Goal: Obtain resource: Download file/media

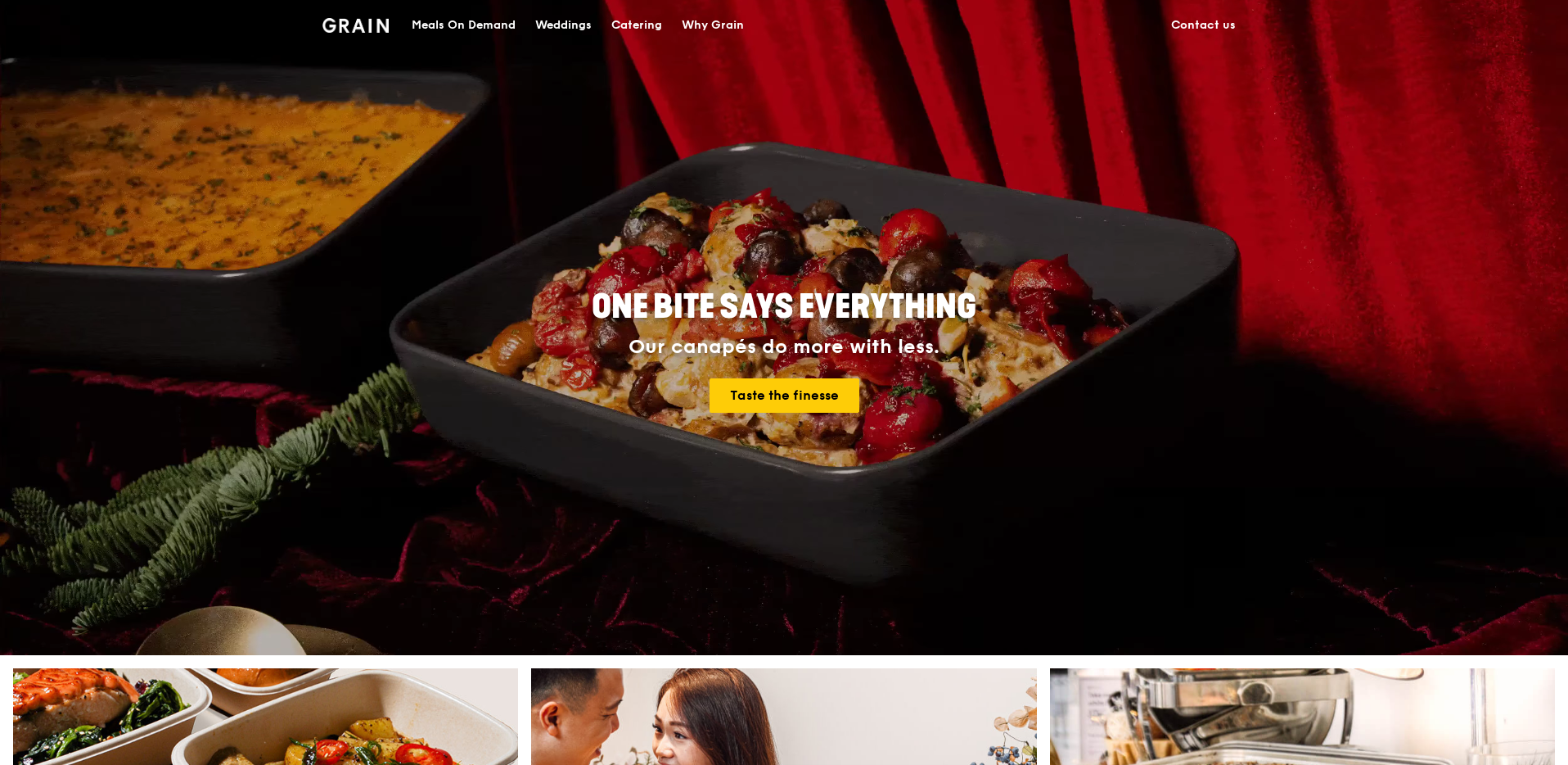
click at [502, 24] on div "Meals On Demand" at bounding box center [463, 25] width 104 height 49
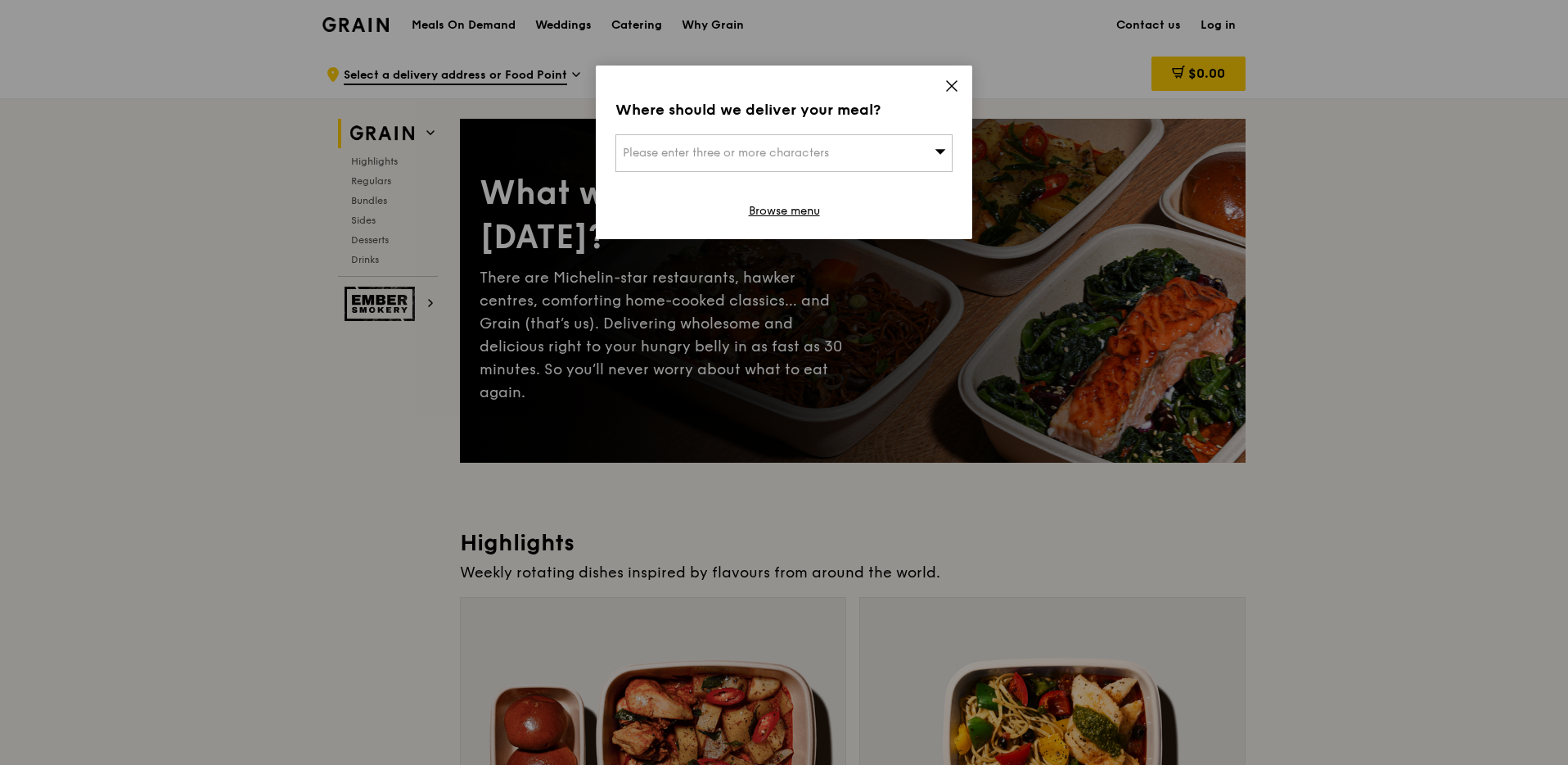
click at [947, 84] on icon at bounding box center [951, 85] width 15 height 15
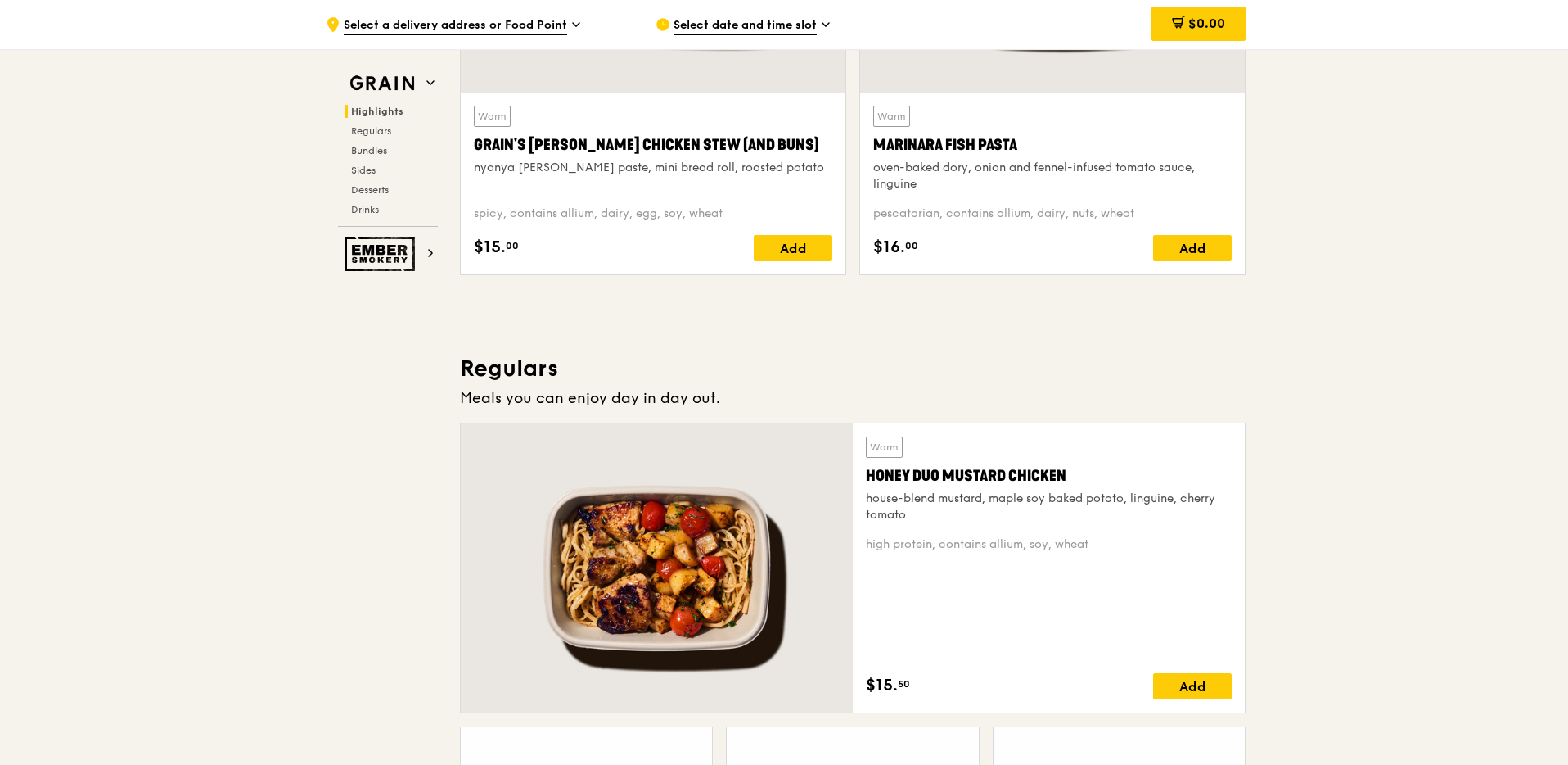
scroll to position [798, 0]
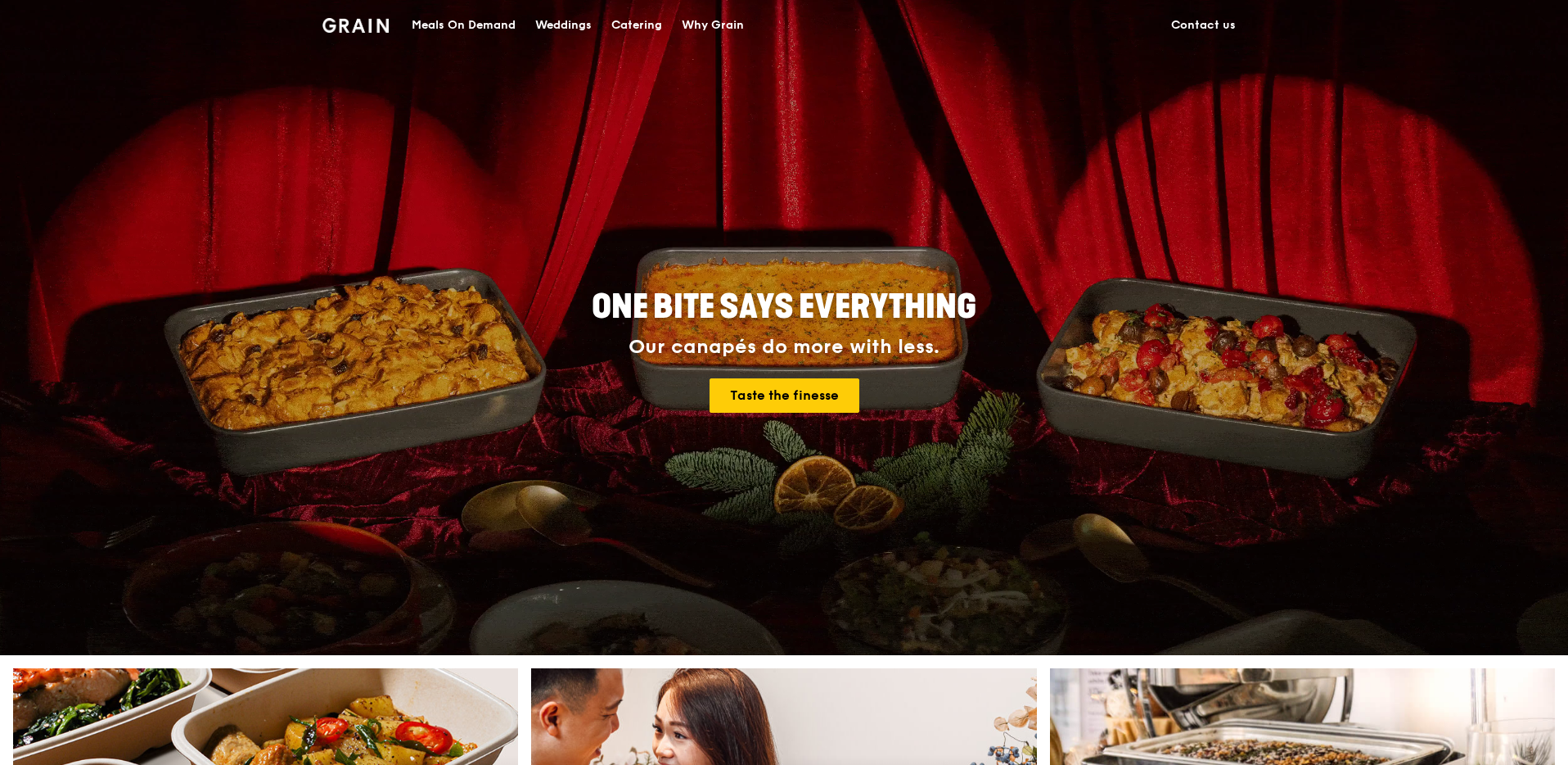
click at [639, 23] on div "Catering" at bounding box center [636, 25] width 51 height 49
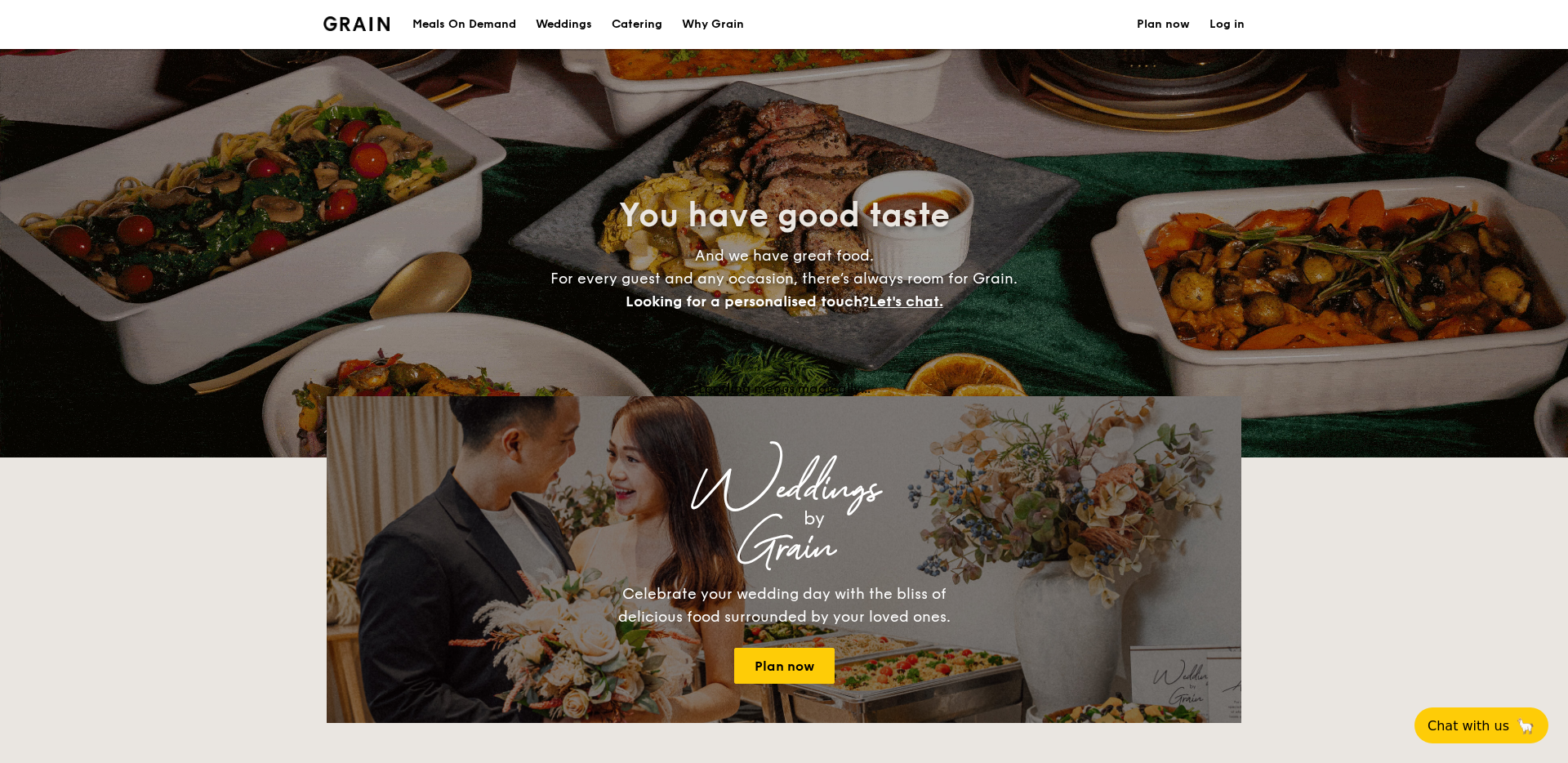
select select
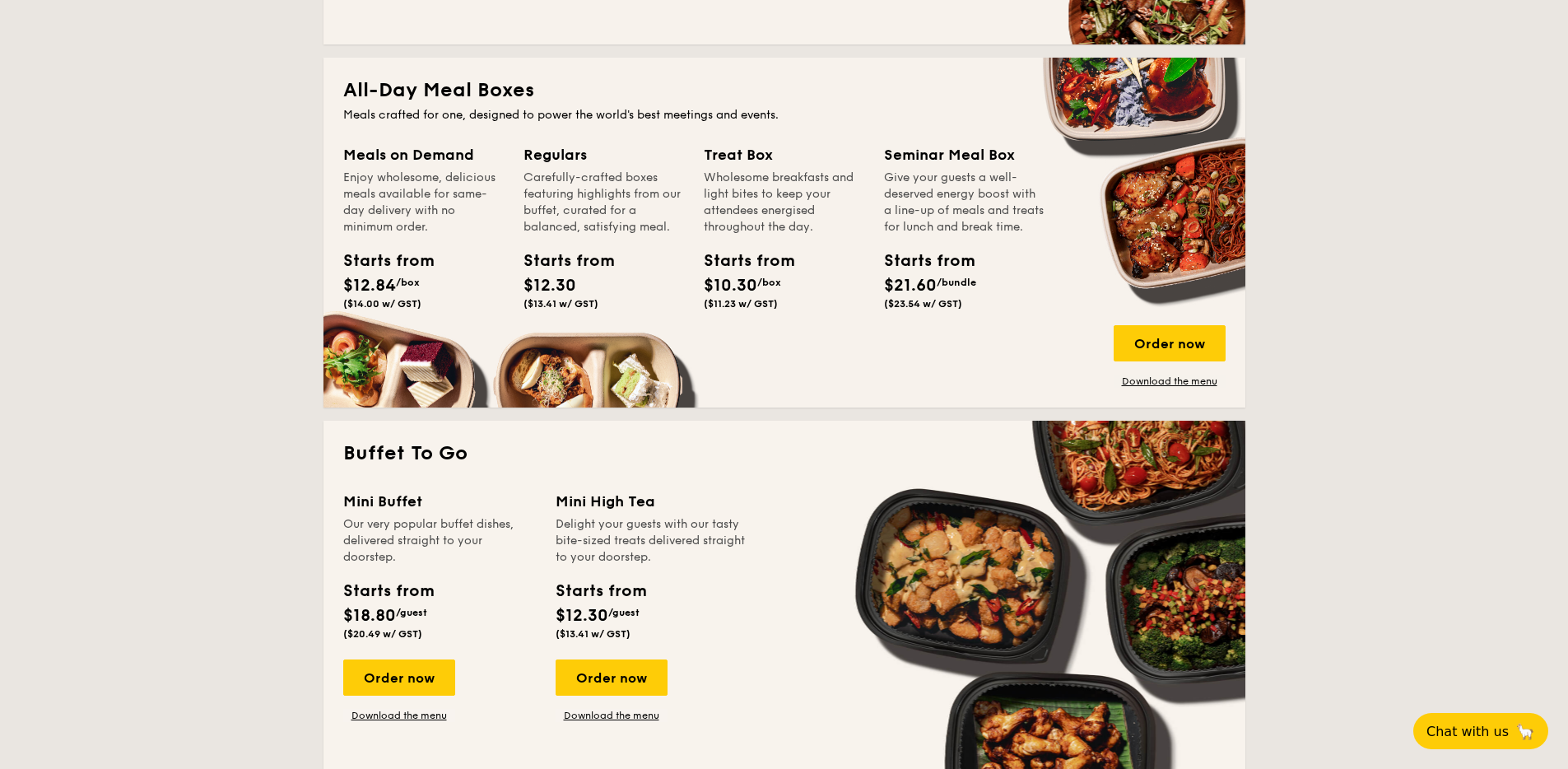
scroll to position [704, 0]
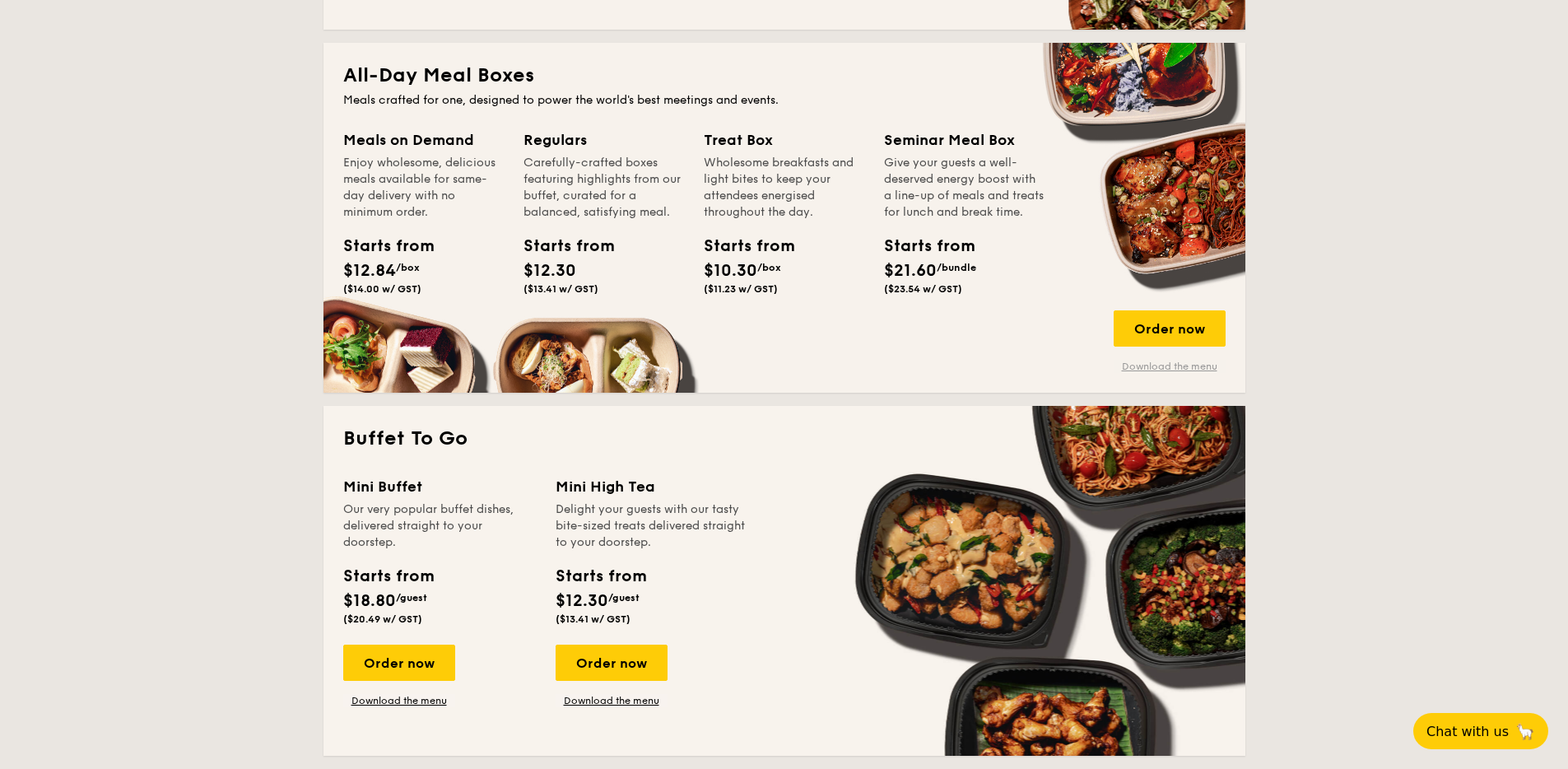
click at [1143, 367] on link "Download the menu" at bounding box center [1170, 365] width 112 height 13
